Goal: Information Seeking & Learning: Learn about a topic

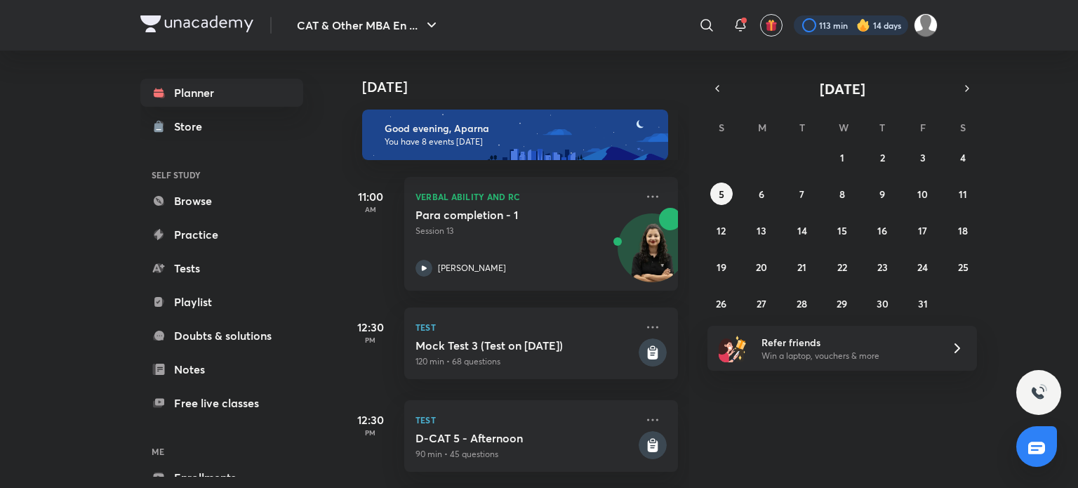
click at [844, 27] on div at bounding box center [851, 25] width 114 height 20
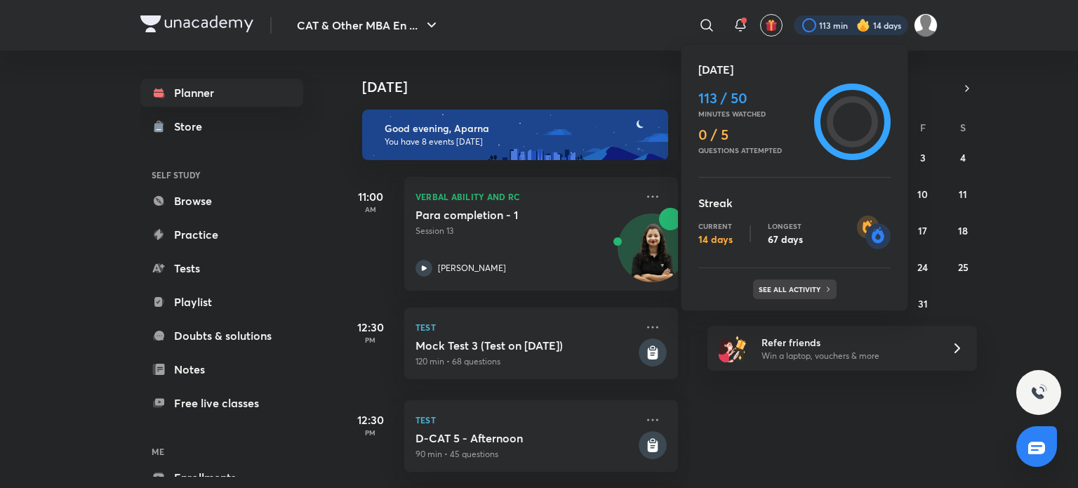
click at [803, 291] on p "See all activity" at bounding box center [791, 289] width 65 height 8
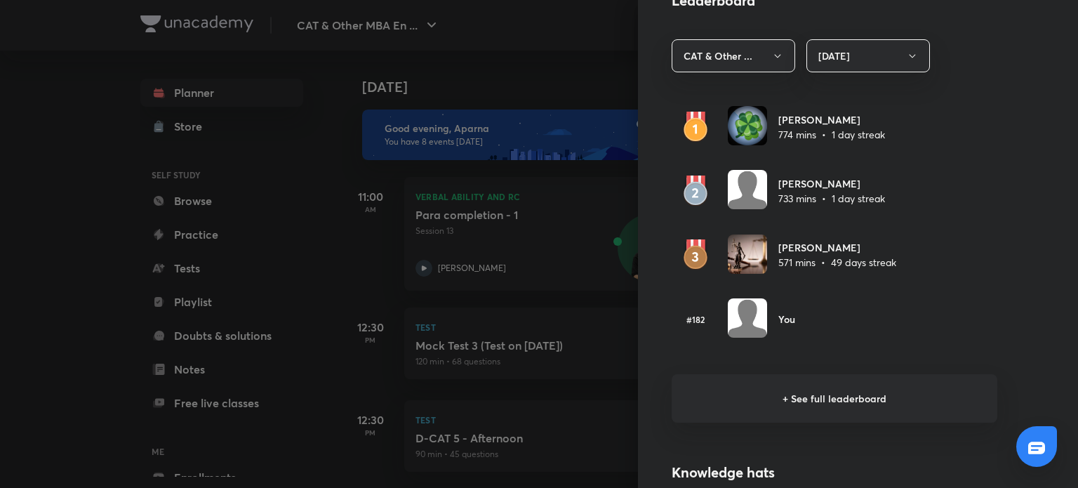
scroll to position [816, 0]
click at [805, 390] on h6 "+ See full leaderboard" at bounding box center [835, 399] width 326 height 48
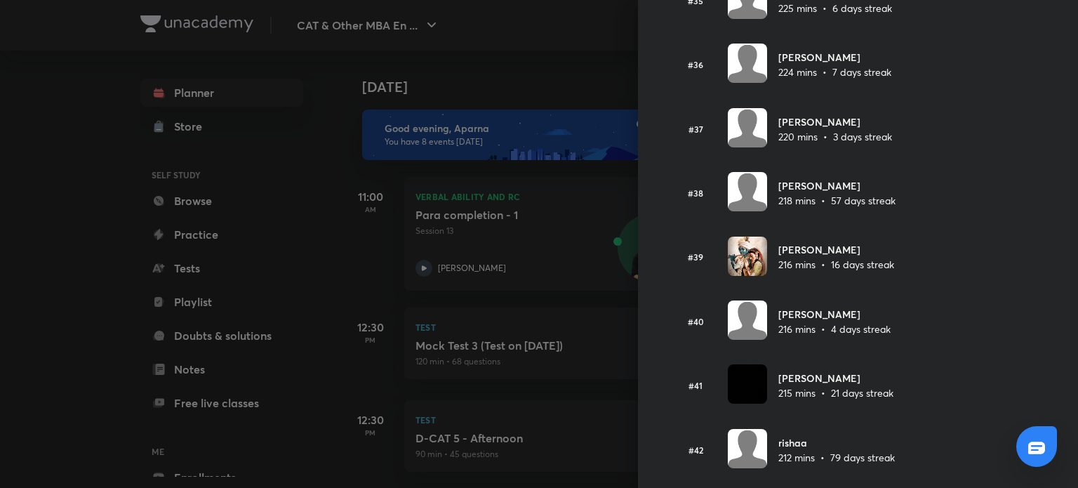
scroll to position [2361, 0]
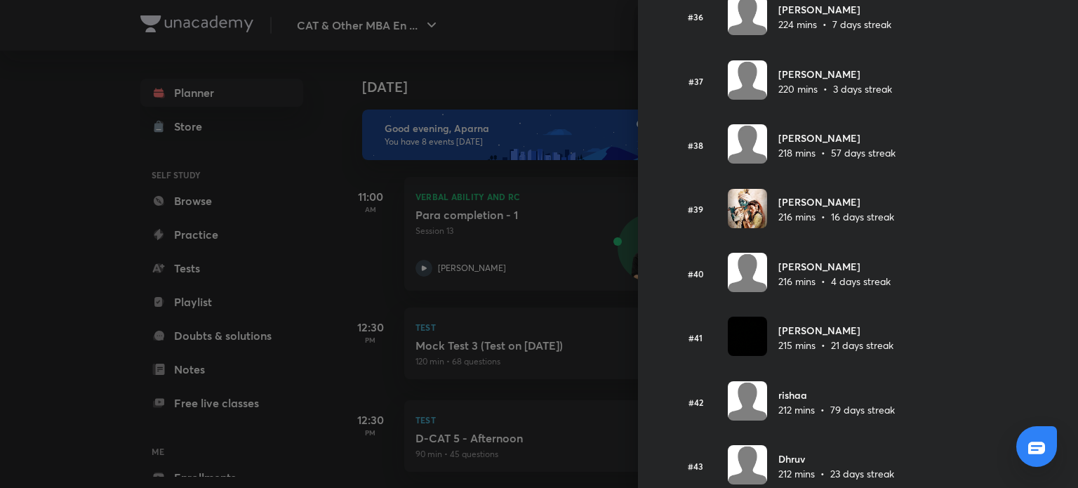
click at [18, 307] on div at bounding box center [539, 244] width 1078 height 488
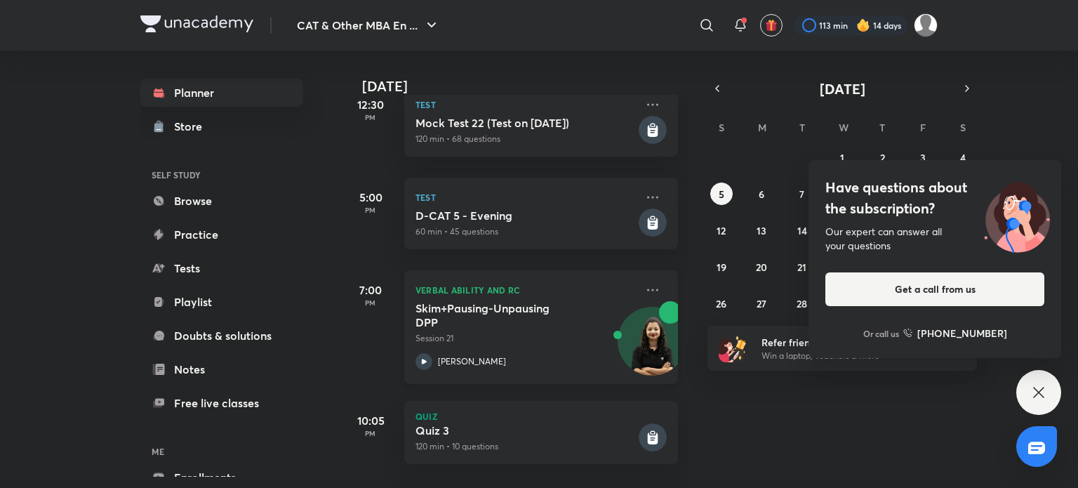
scroll to position [0, 0]
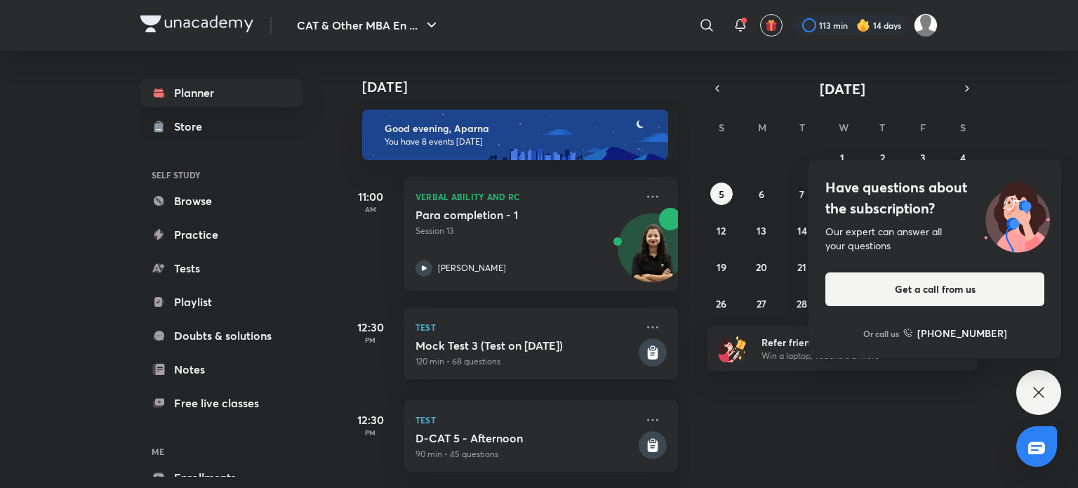
click at [1039, 385] on icon at bounding box center [1039, 392] width 17 height 17
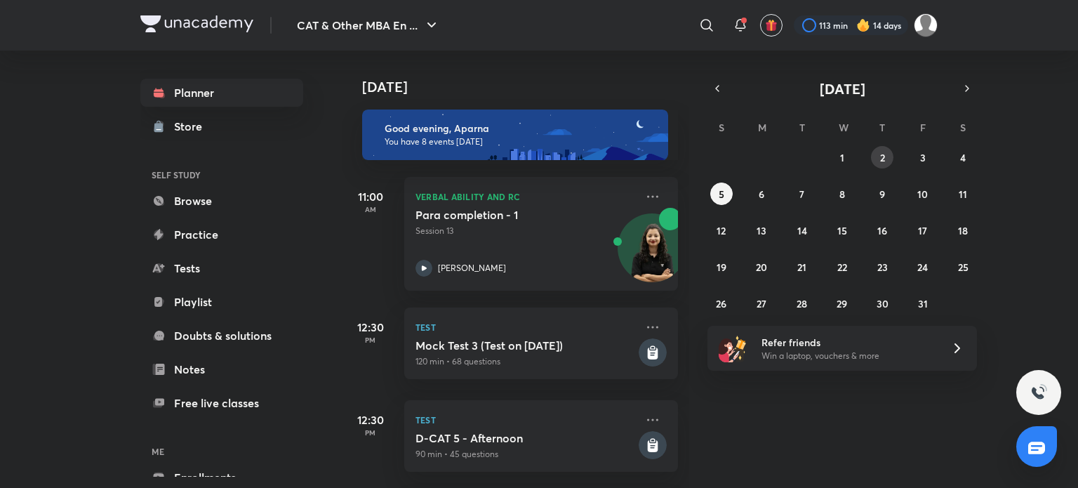
click at [882, 161] on abbr "2" at bounding box center [882, 157] width 5 height 13
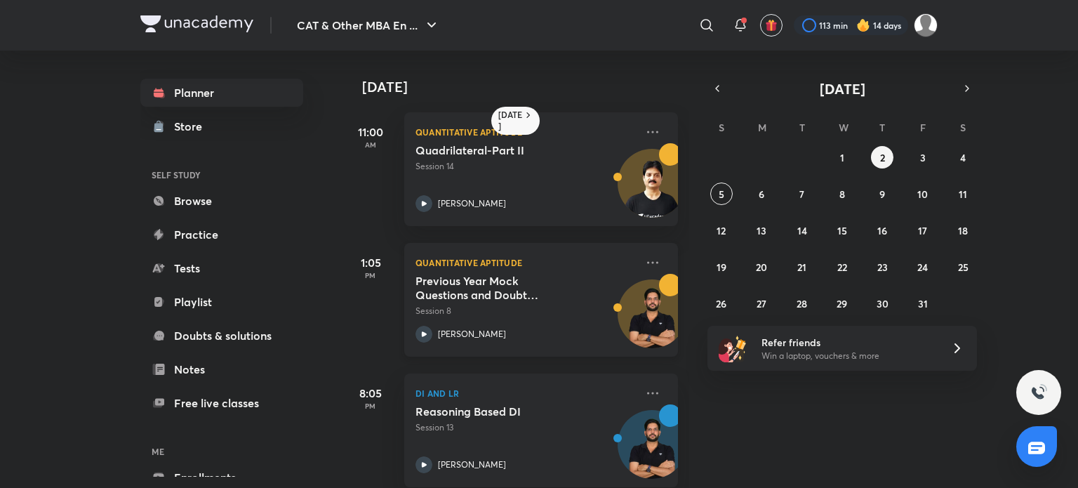
scroll to position [21, 0]
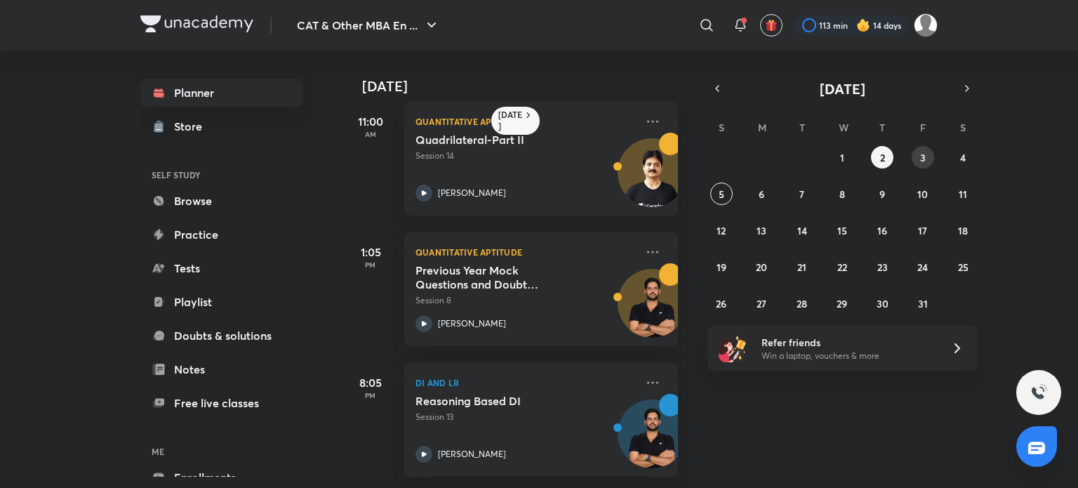
click at [913, 153] on button "3" at bounding box center [923, 157] width 22 height 22
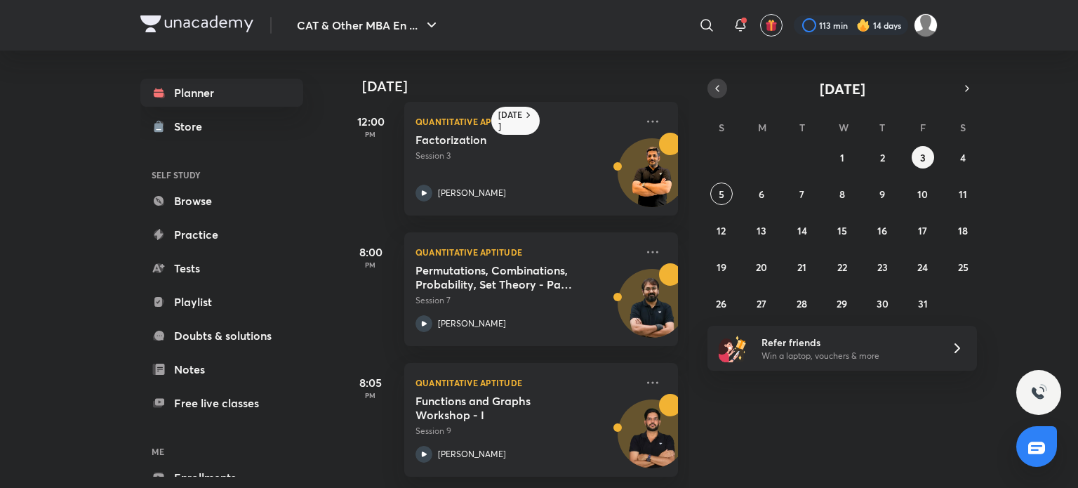
click at [719, 86] on icon "button" at bounding box center [717, 88] width 11 height 13
click at [805, 305] on abbr "30" at bounding box center [802, 303] width 12 height 13
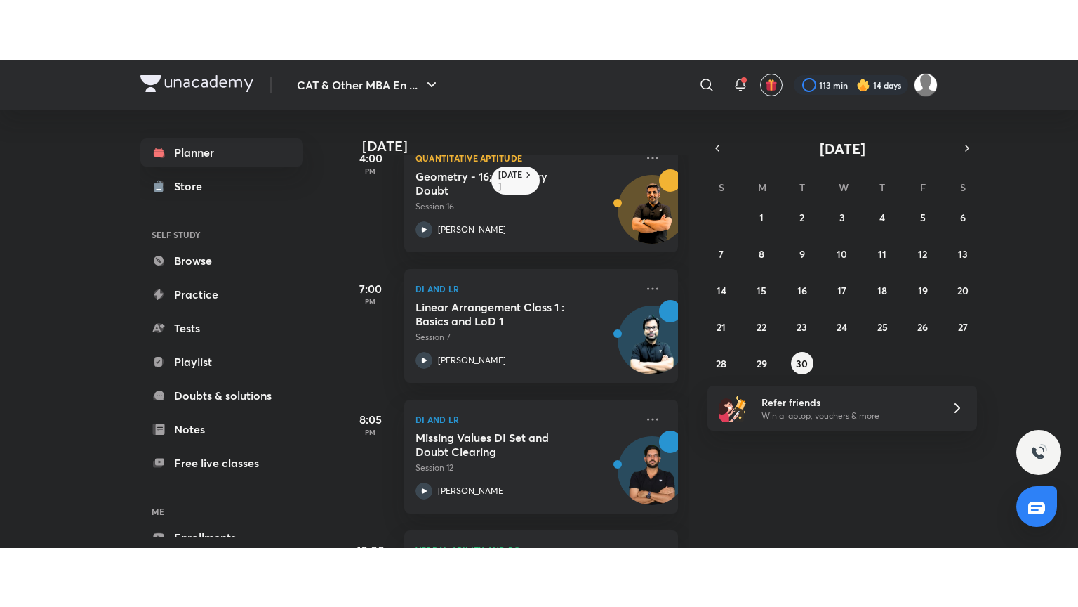
scroll to position [413, 0]
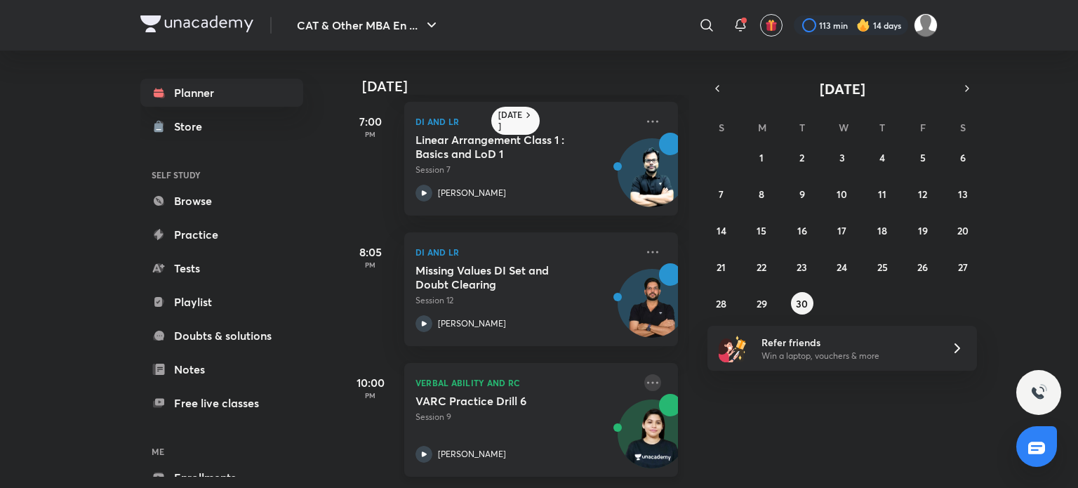
click at [645, 374] on icon at bounding box center [652, 382] width 17 height 17
click at [430, 446] on icon at bounding box center [424, 454] width 17 height 17
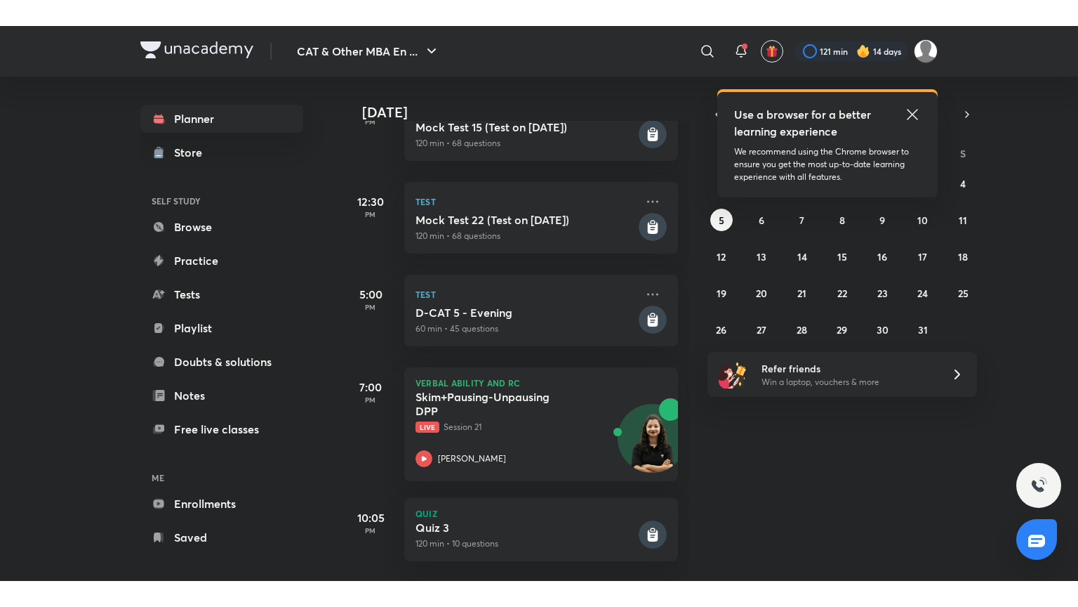
scroll to position [444, 0]
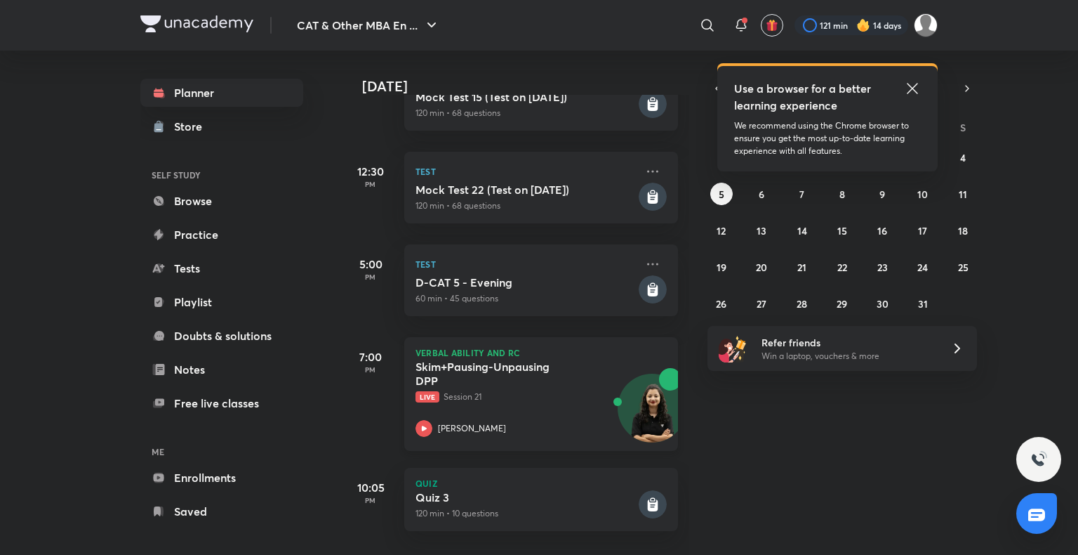
click at [415, 418] on div "Verbal Ability and RC Skim+Pausing-Unpausing DPP Live Session 21 Alpa Sharma" at bounding box center [541, 394] width 274 height 114
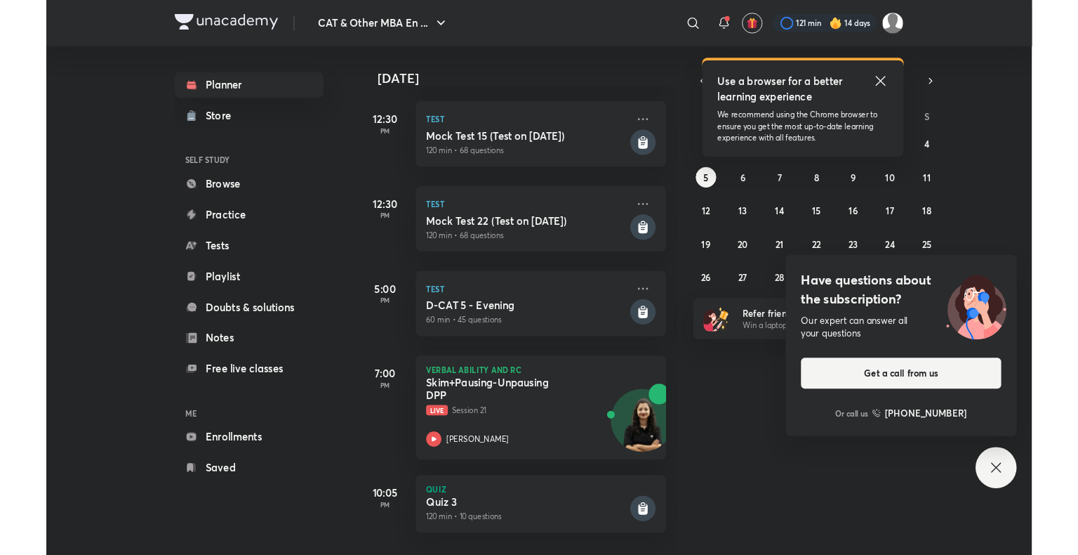
scroll to position [392, 0]
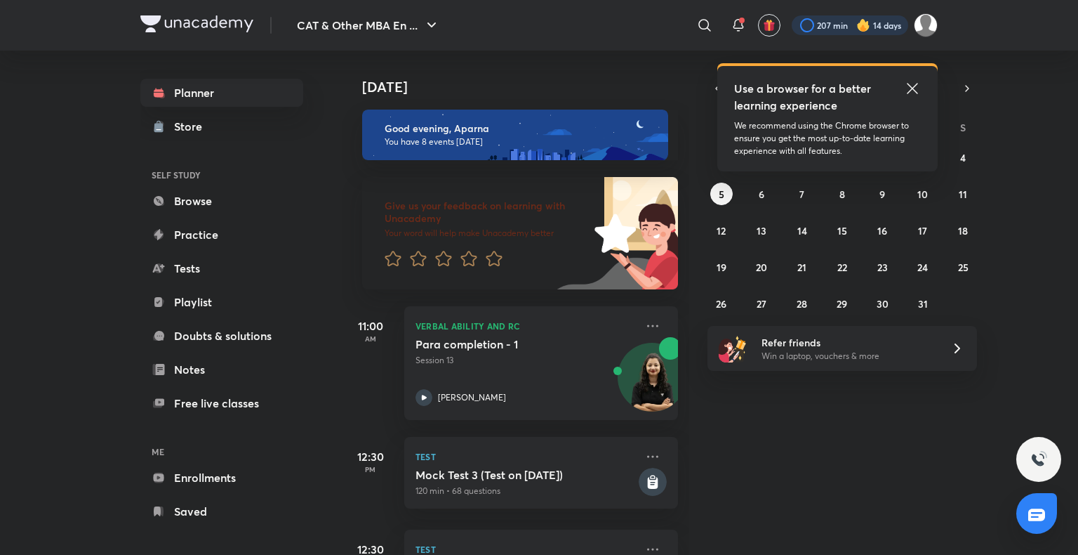
click at [889, 18] on div at bounding box center [850, 25] width 117 height 20
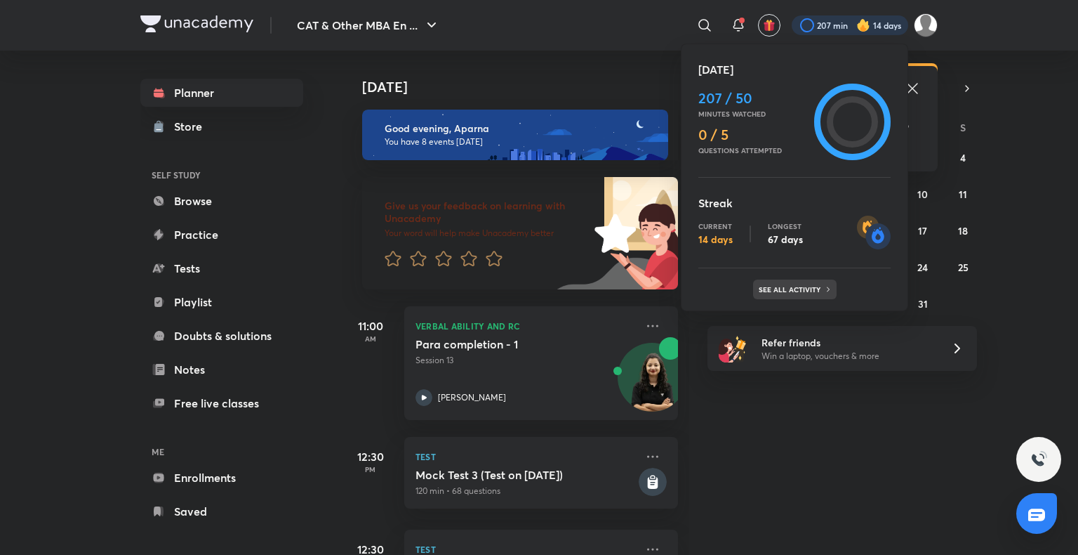
click at [812, 282] on div "See all activity" at bounding box center [795, 289] width 84 height 20
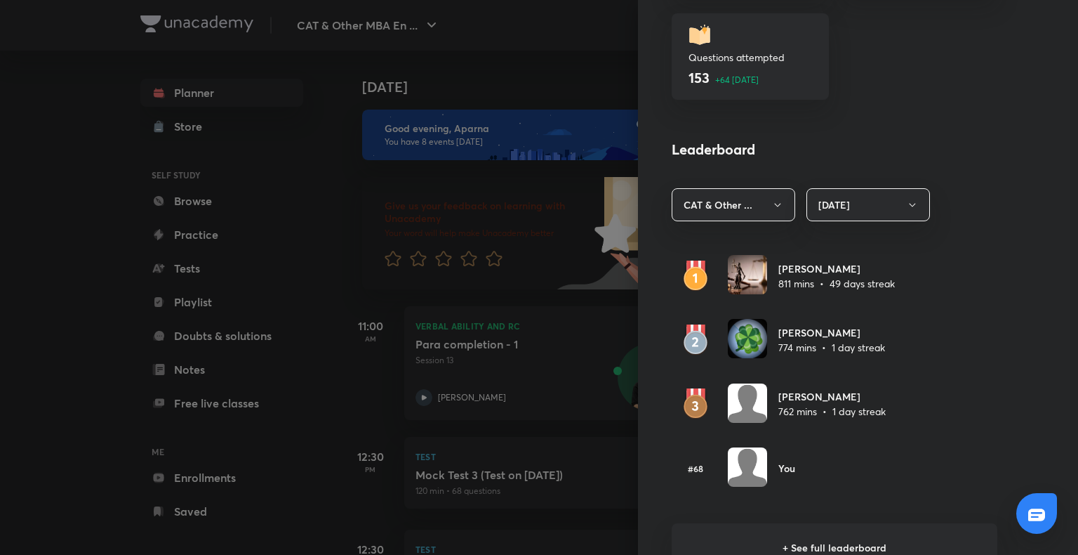
scroll to position [792, 0]
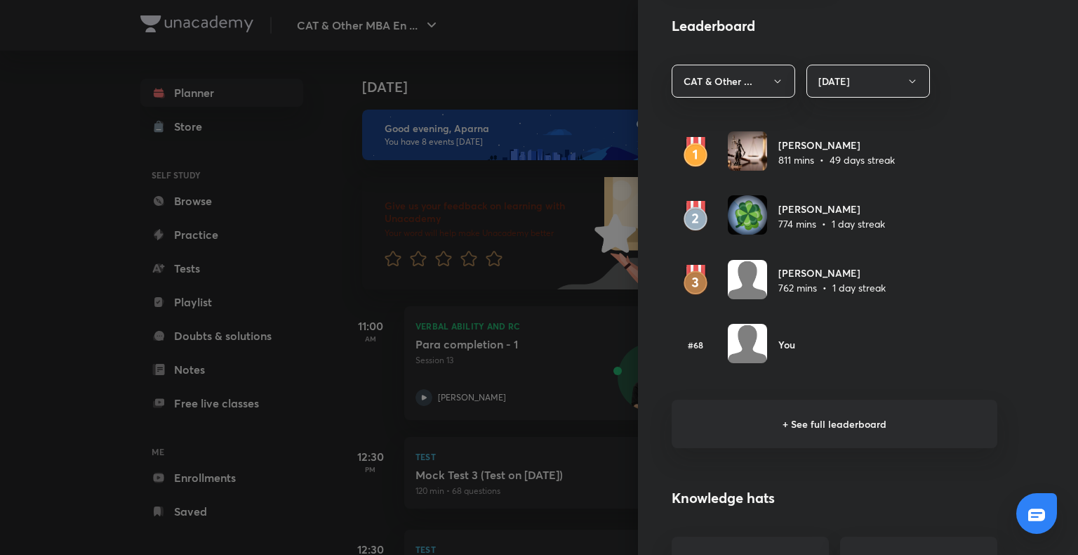
click at [824, 419] on h6 "+ See full leaderboard" at bounding box center [835, 423] width 326 height 48
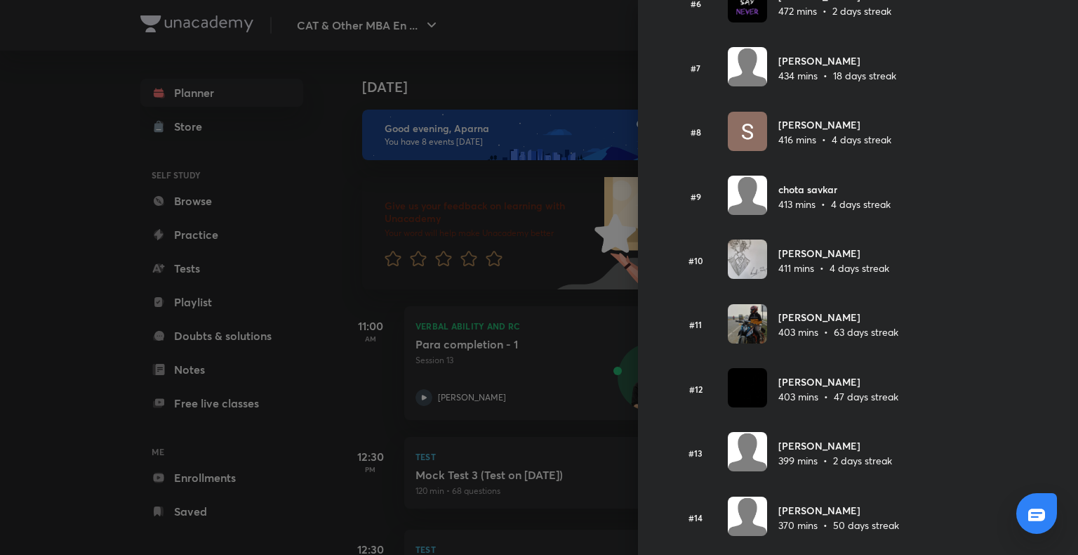
scroll to position [0, 0]
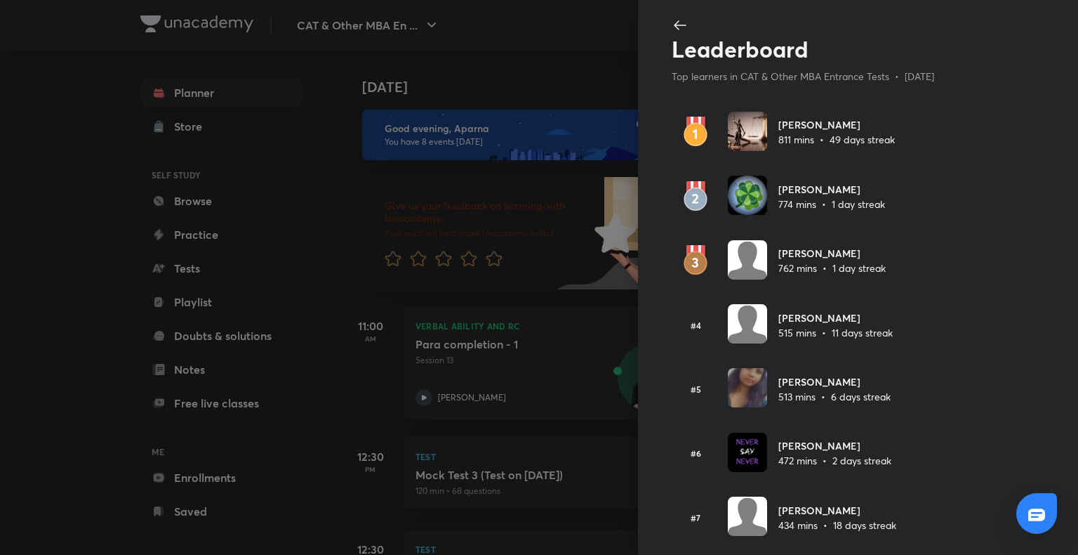
click at [11, 194] on div at bounding box center [539, 277] width 1078 height 555
